Goal: Task Accomplishment & Management: Use online tool/utility

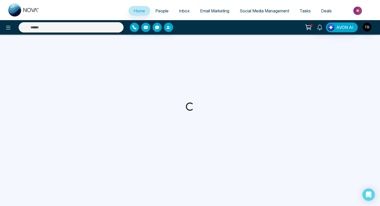
select select "*"
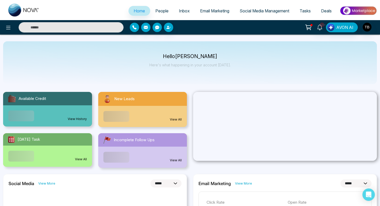
click at [161, 13] on span "People" at bounding box center [161, 10] width 13 height 5
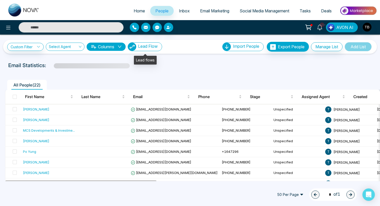
click at [155, 50] on button "Lead Flow" at bounding box center [145, 46] width 34 height 9
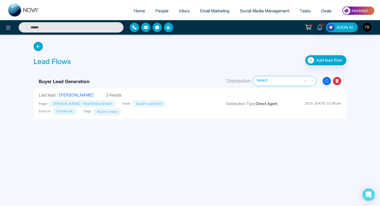
click at [326, 82] on icon "Resync Leads" at bounding box center [327, 81] width 8 height 8
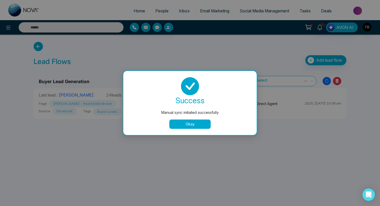
click at [174, 123] on button "Okay" at bounding box center [189, 124] width 41 height 9
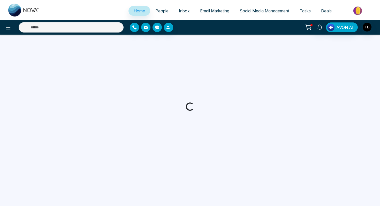
select select "*"
